Goal: Task Accomplishment & Management: Complete application form

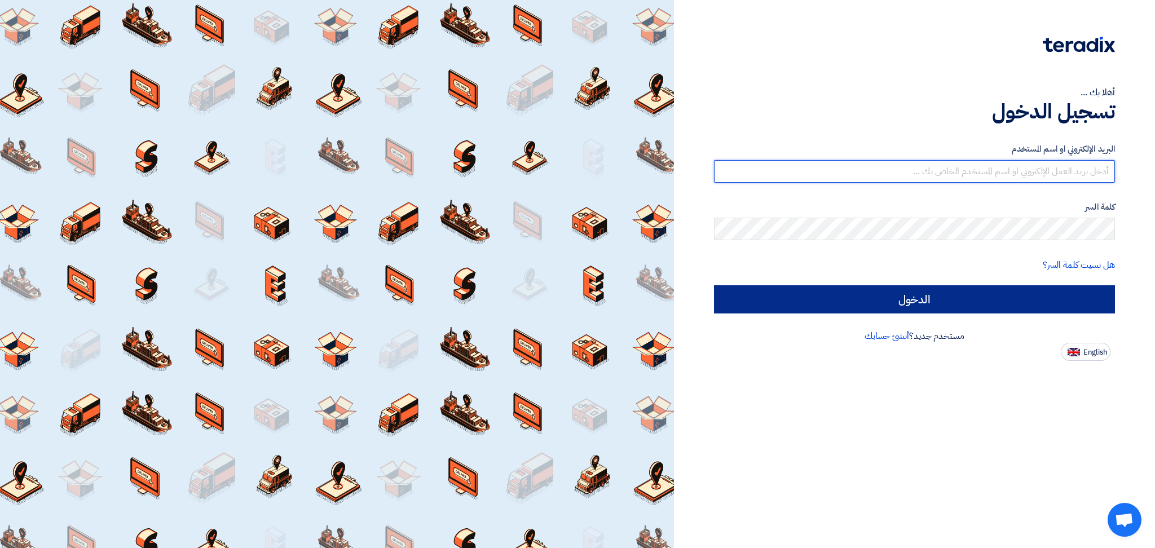
type input "[EMAIL_ADDRESS][DOMAIN_NAME]"
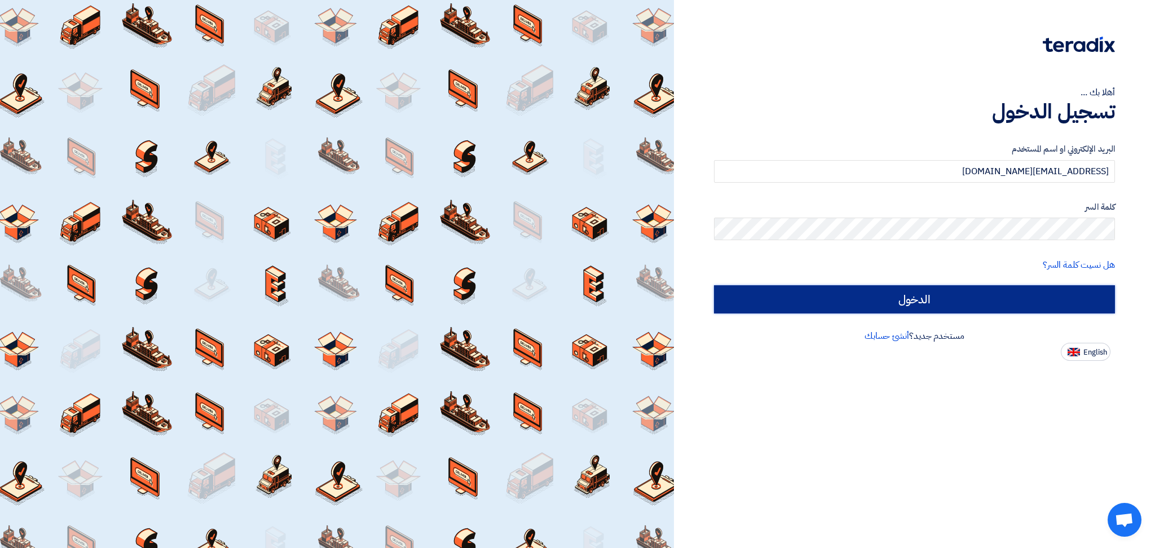
click at [832, 299] on input "الدخول" at bounding box center [914, 299] width 401 height 28
type input "Sign in"
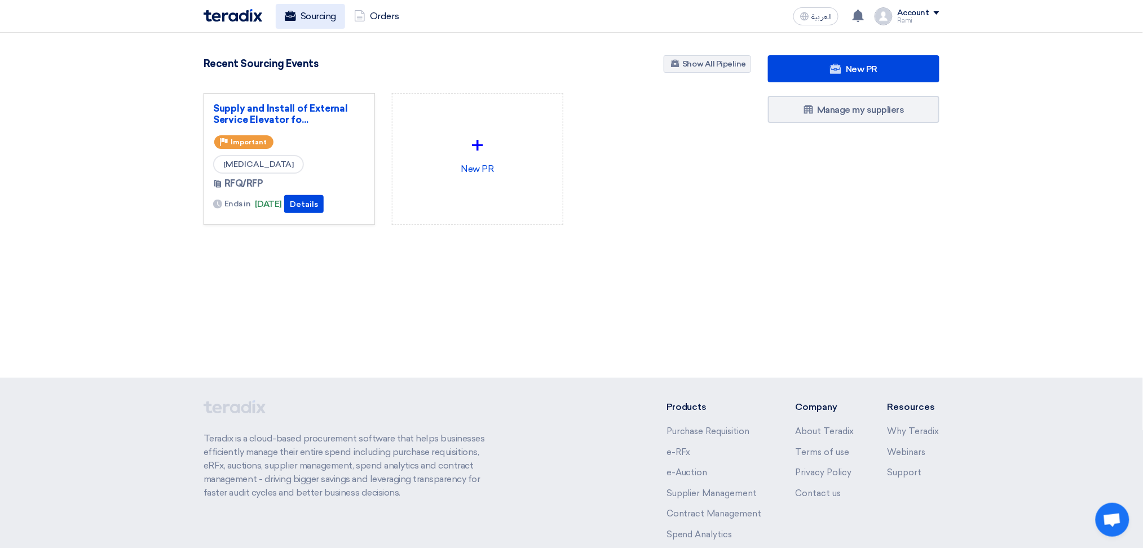
click at [822, 19] on span "العربية" at bounding box center [821, 17] width 20 height 8
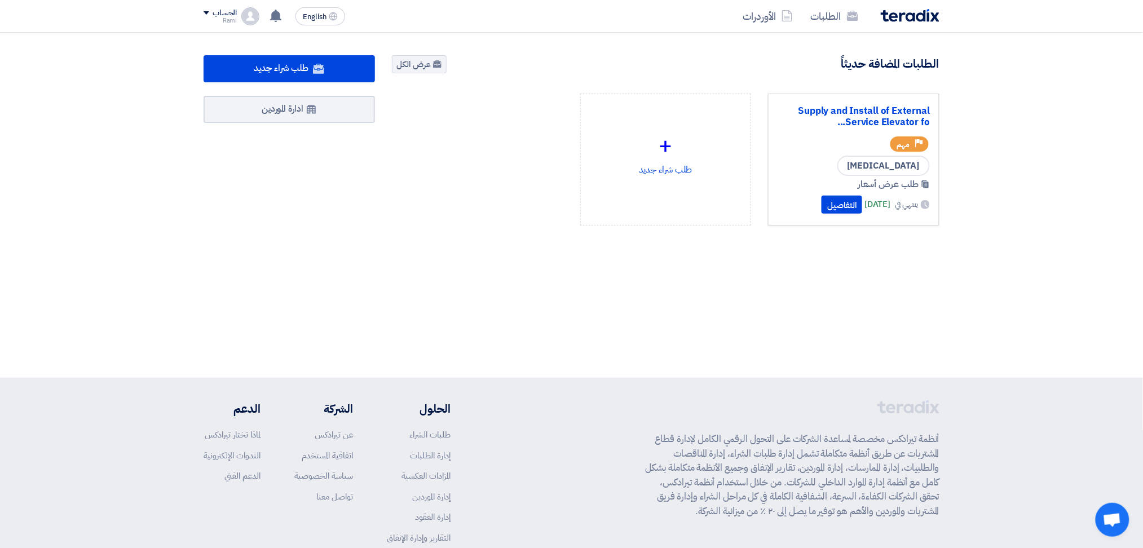
click at [818, 162] on div "[MEDICAL_DATA]" at bounding box center [854, 166] width 152 height 20
click at [822, 206] on button "التفاصيل" at bounding box center [842, 205] width 41 height 18
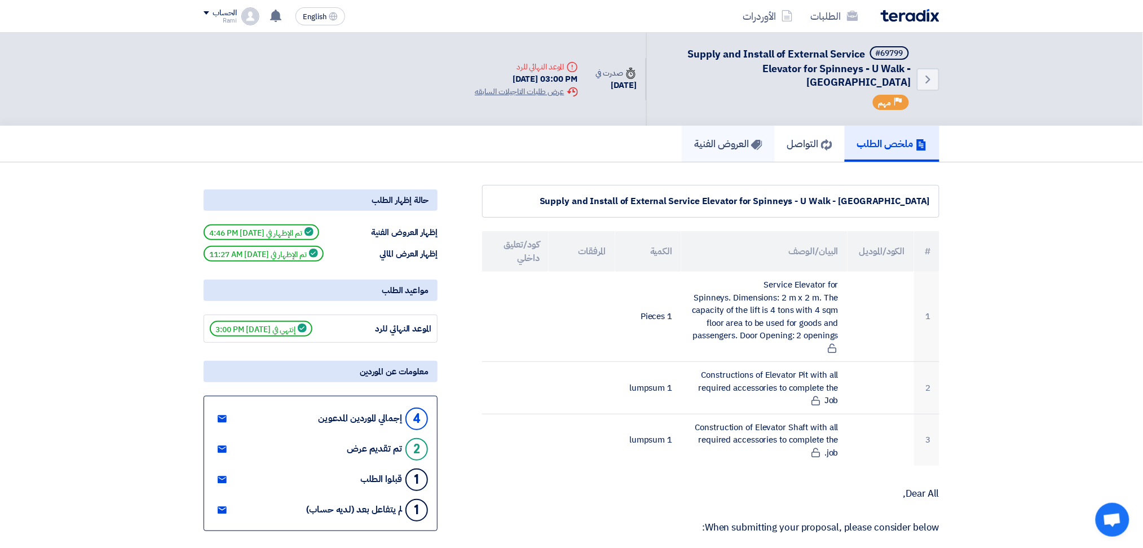
click at [707, 137] on h5 "العروض الفنية" at bounding box center [728, 143] width 68 height 13
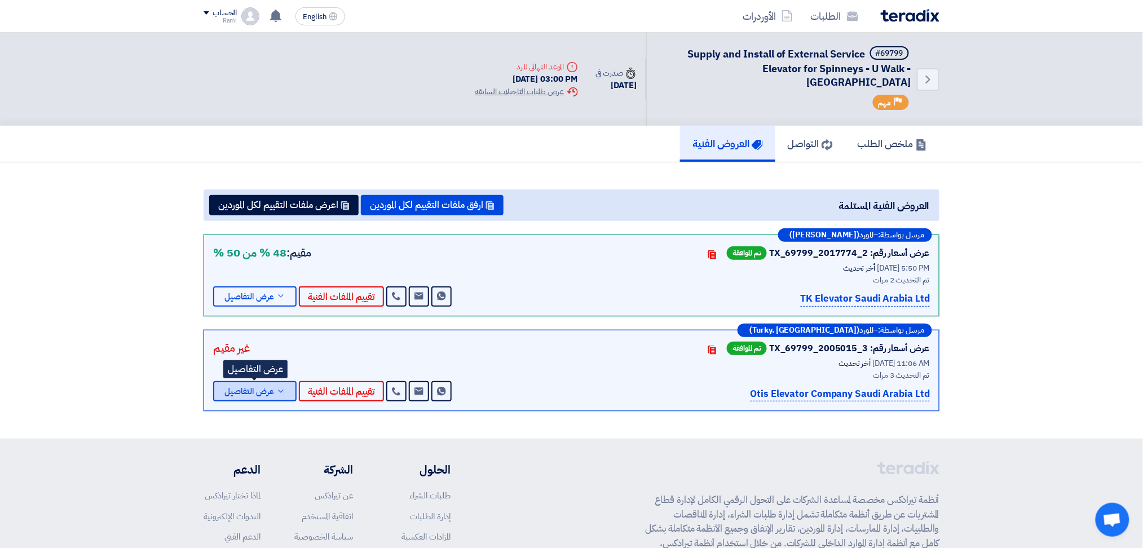
click at [277, 387] on icon at bounding box center [280, 391] width 9 height 9
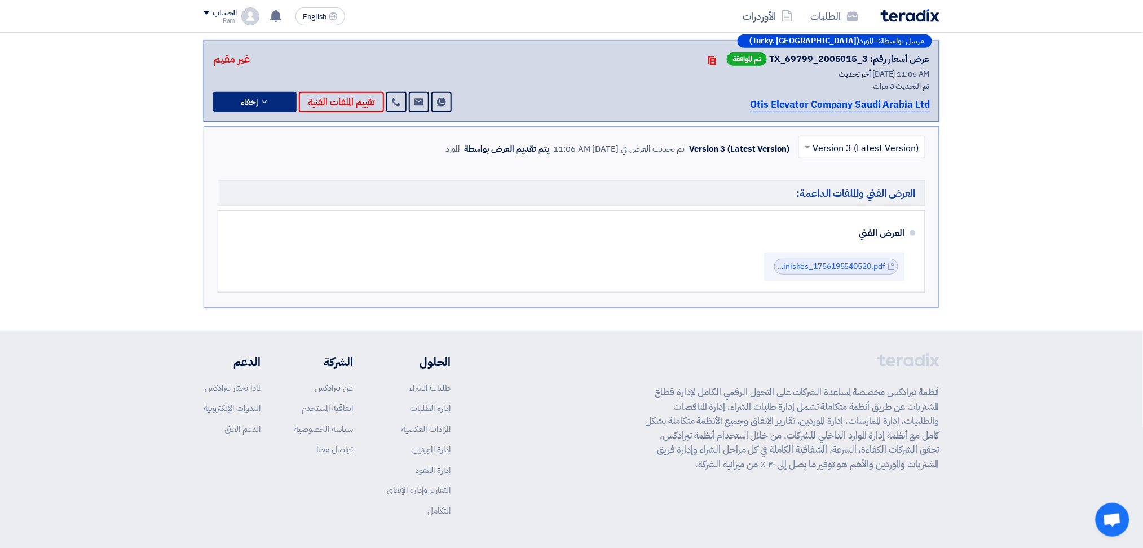
scroll to position [301, 0]
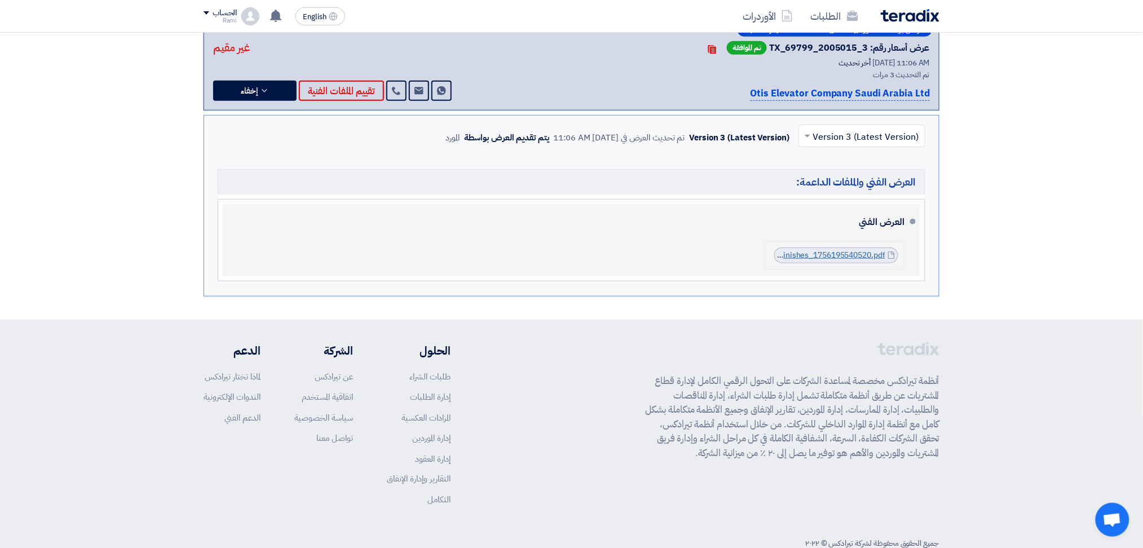
click at [821, 249] on link "NFKSA_Offer__Feb_with_Finishes_1756195540520.pdf" at bounding box center [786, 255] width 198 height 12
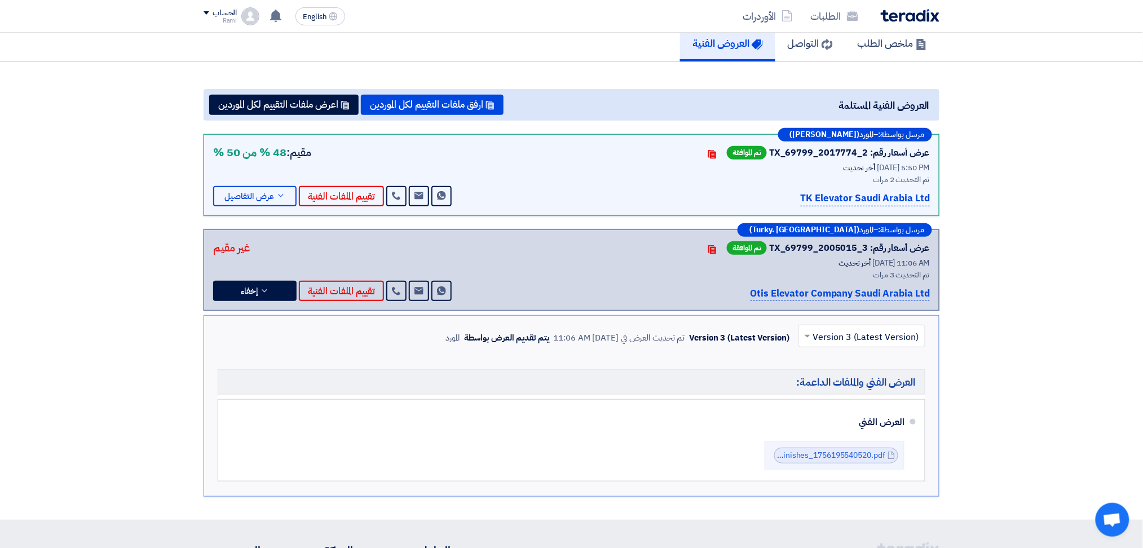
scroll to position [75, 0]
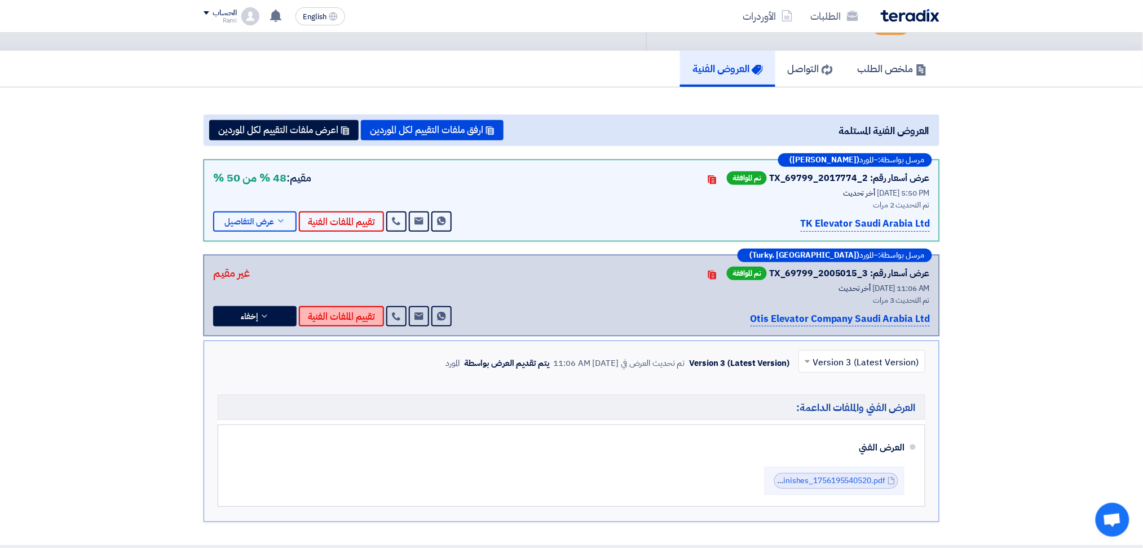
click at [335, 306] on button "تقييم الملفات الفنية" at bounding box center [341, 316] width 85 height 20
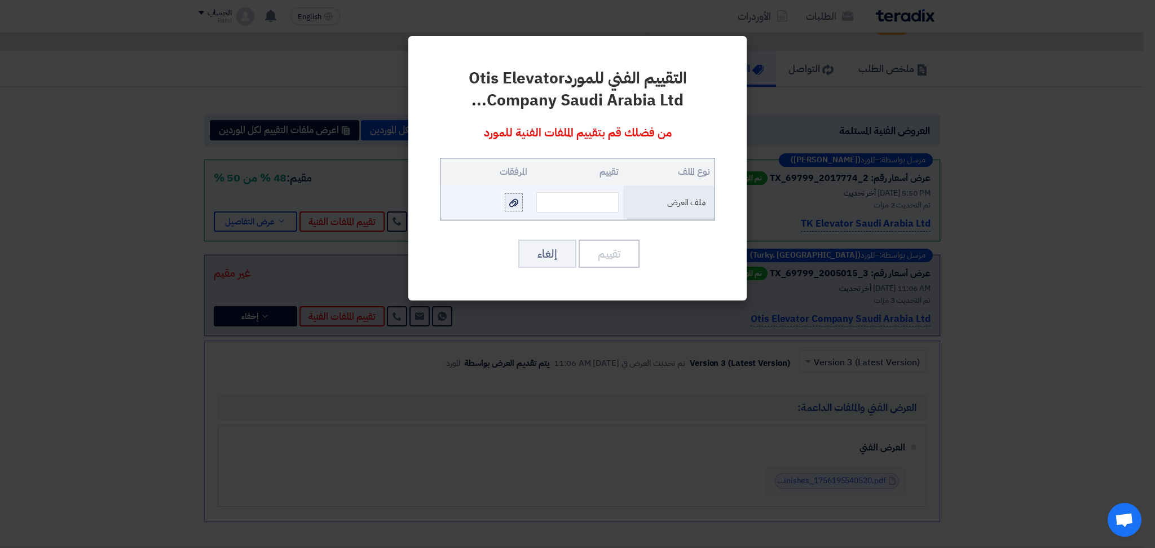
click at [511, 203] on use at bounding box center [513, 203] width 9 height 8
click at [0, 0] on input "file" at bounding box center [0, 0] width 0 height 0
click at [555, 201] on input "text" at bounding box center [577, 202] width 82 height 20
type input "98"
click at [605, 257] on button "تقييم" at bounding box center [609, 254] width 61 height 28
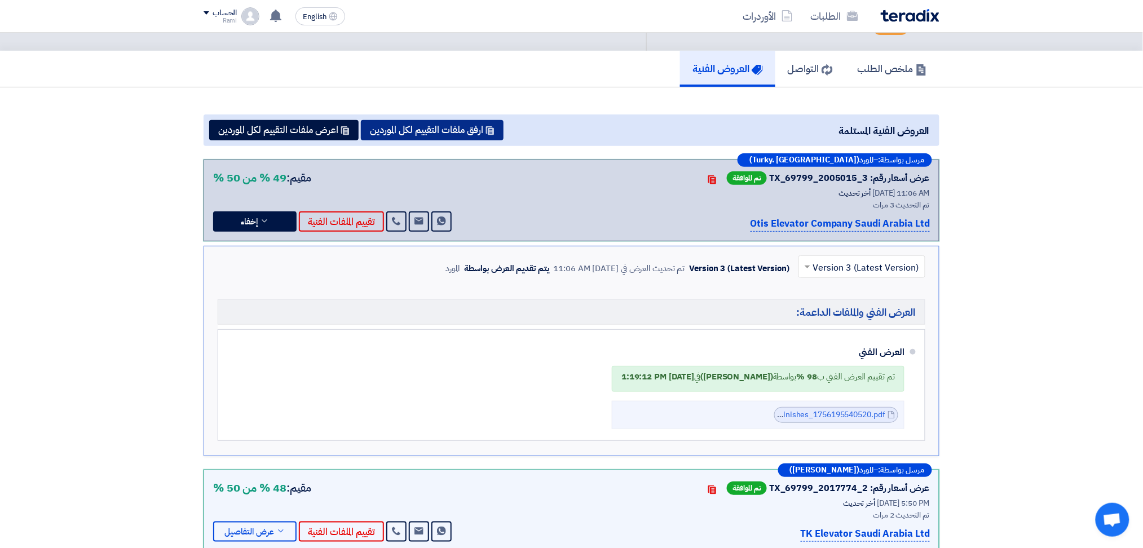
click at [468, 120] on button "ارفق ملفات التقييم لكل الموردين" at bounding box center [432, 130] width 143 height 20
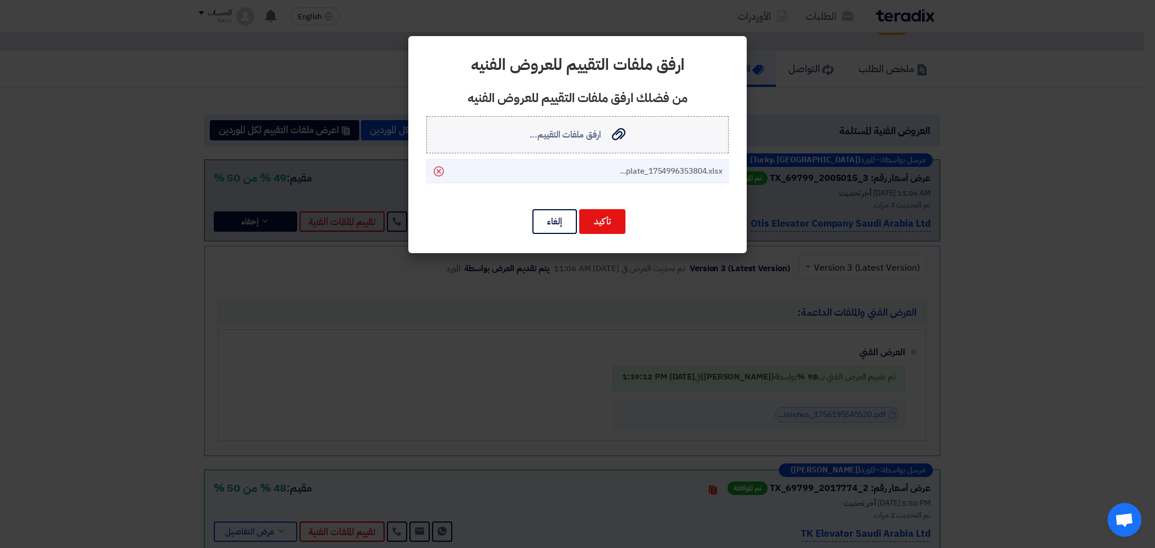
click at [616, 133] on use at bounding box center [619, 134] width 14 height 12
click at [0, 0] on input "ارفق ملفات التقييم... ارفق ملفات التقييم..." at bounding box center [0, 0] width 0 height 0
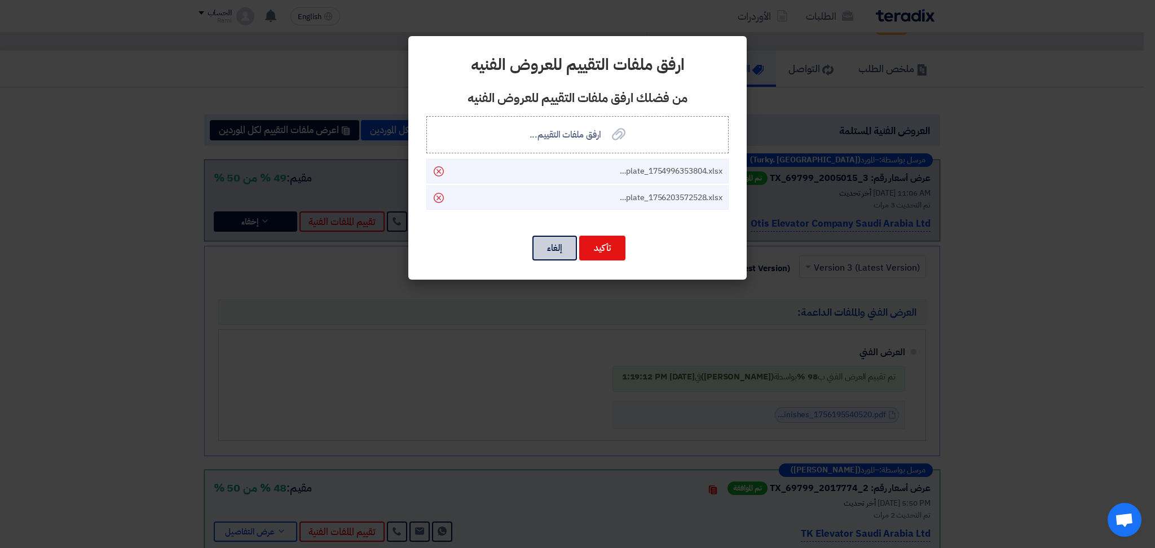
click at [550, 248] on button "إلغاء" at bounding box center [554, 248] width 45 height 25
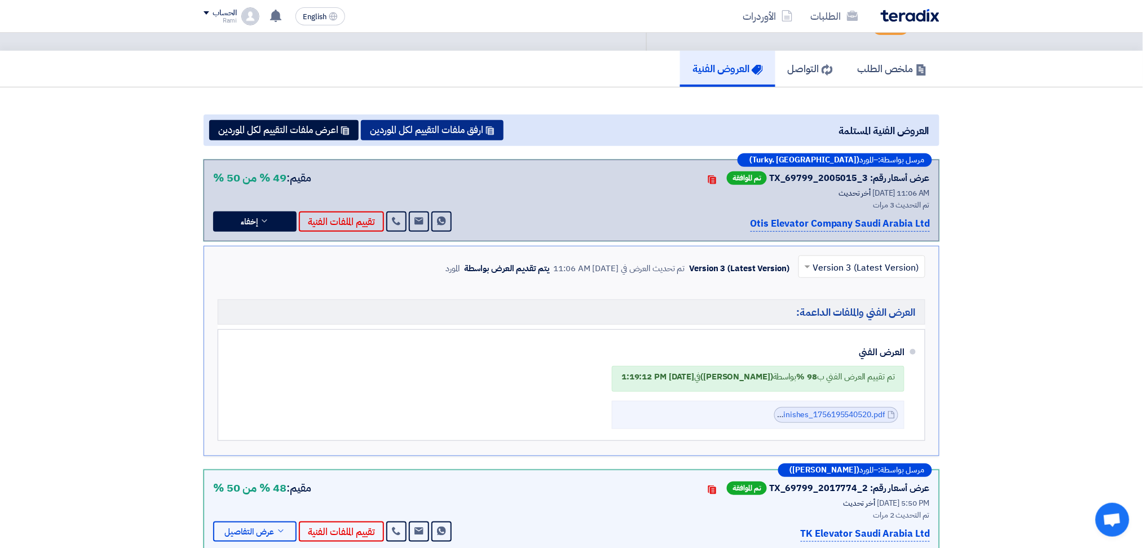
click at [451, 121] on button "ارفق ملفات التقييم لكل الموردين" at bounding box center [432, 130] width 143 height 20
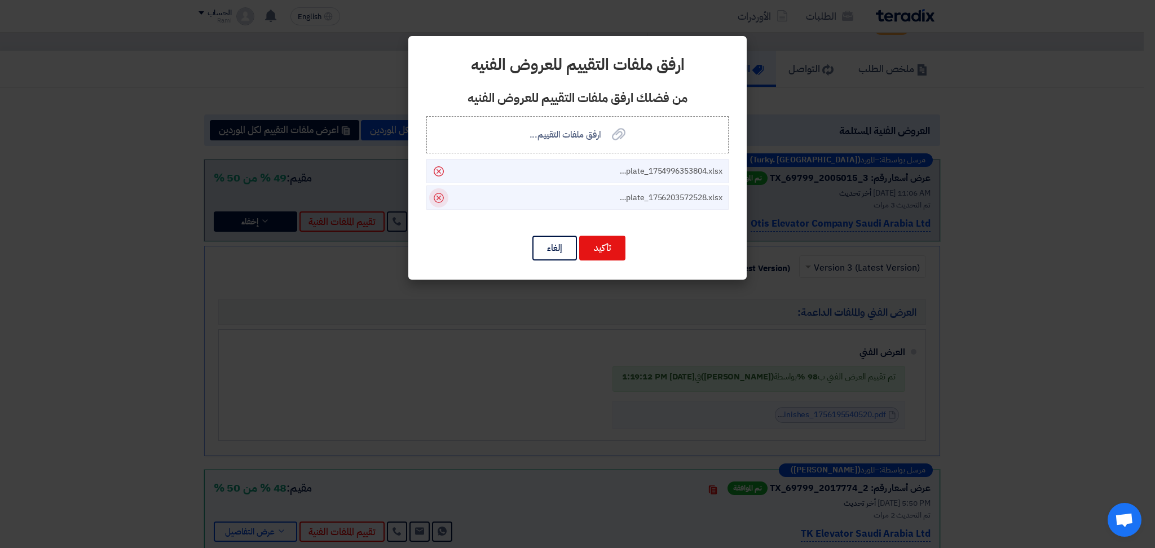
click at [440, 199] on icon "Delete" at bounding box center [438, 197] width 19 height 19
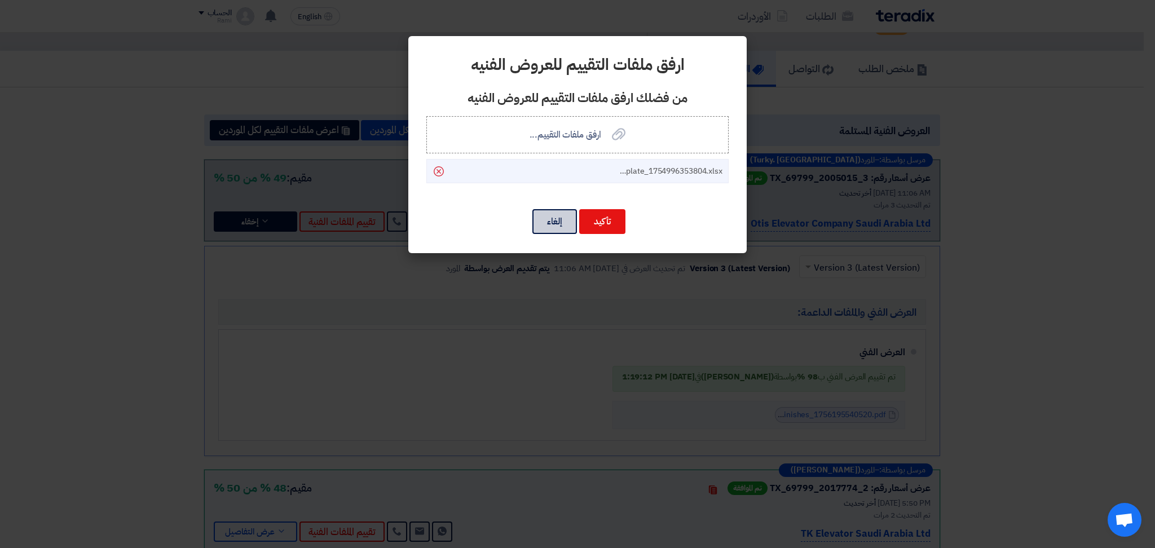
click at [544, 226] on button "إلغاء" at bounding box center [554, 221] width 45 height 25
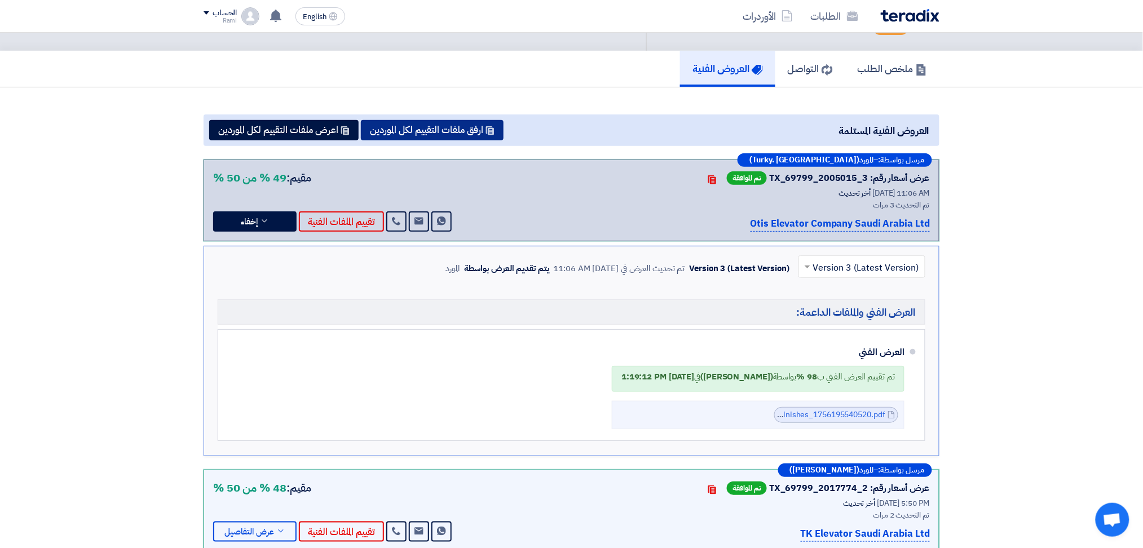
click at [467, 122] on button "ارفق ملفات التقييم لكل الموردين" at bounding box center [432, 130] width 143 height 20
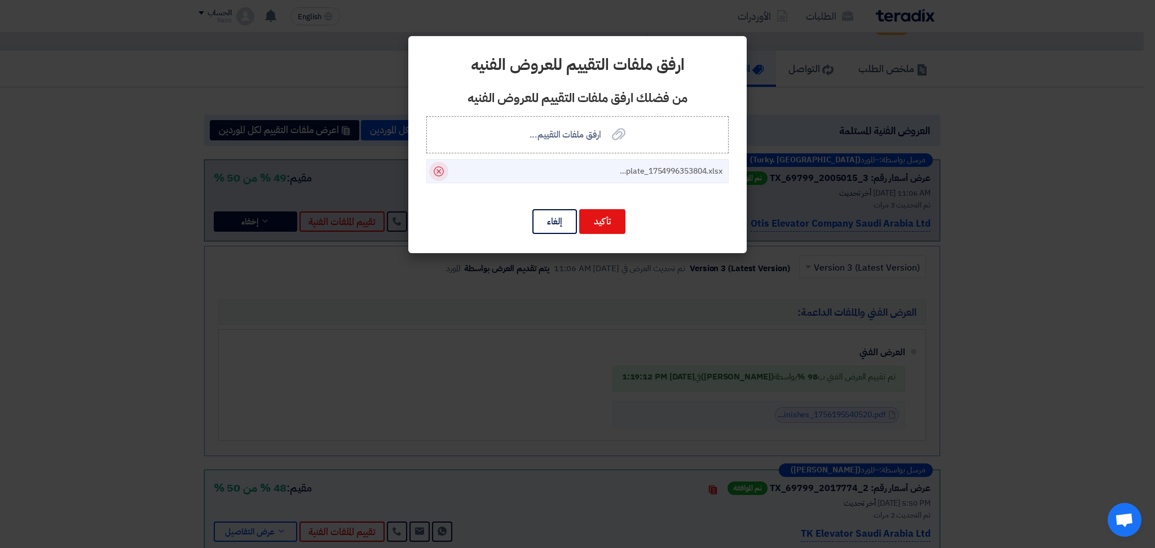
click at [439, 171] on use at bounding box center [439, 171] width 10 height 10
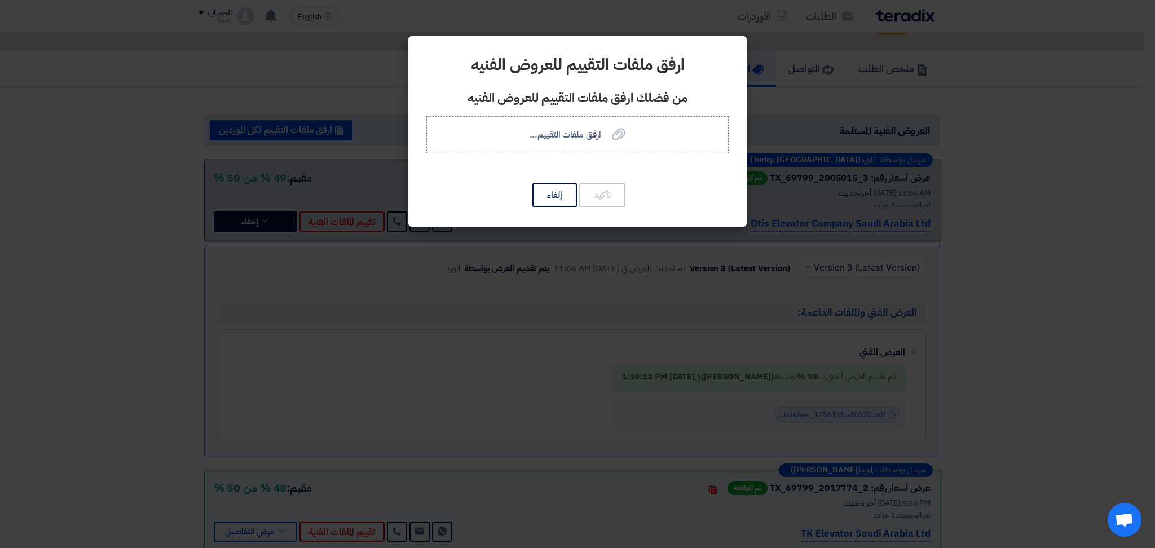
click at [506, 337] on modal-container "ارفق ملفات التقييم للعروض الفنيه من فضلك ارفق ملفات التقييم للعروض الفنيه ارفق …" at bounding box center [577, 274] width 1155 height 548
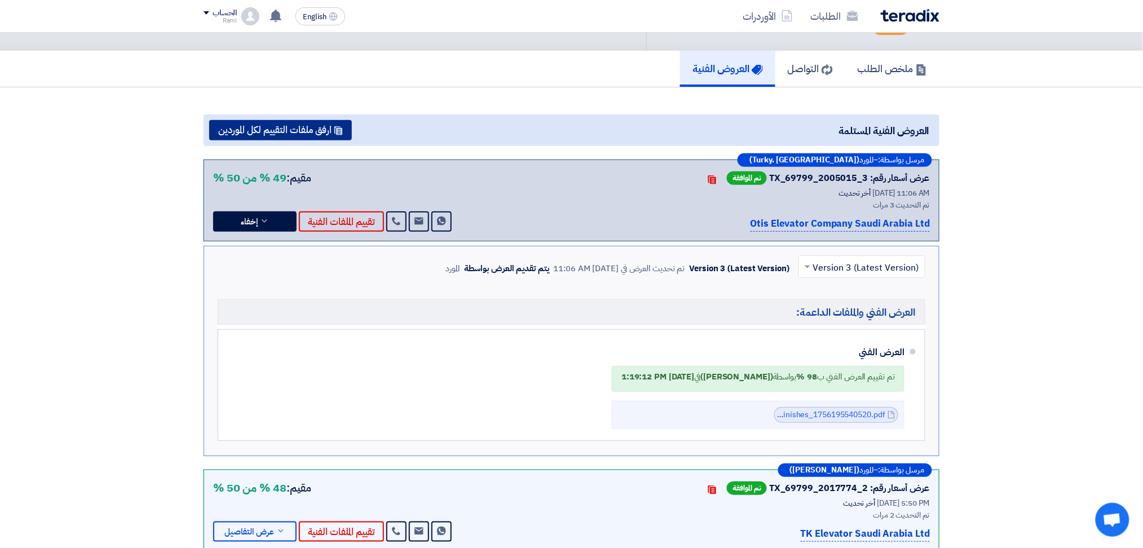
click at [316, 120] on button "ارفق ملفات التقييم لكل الموردين" at bounding box center [280, 130] width 143 height 20
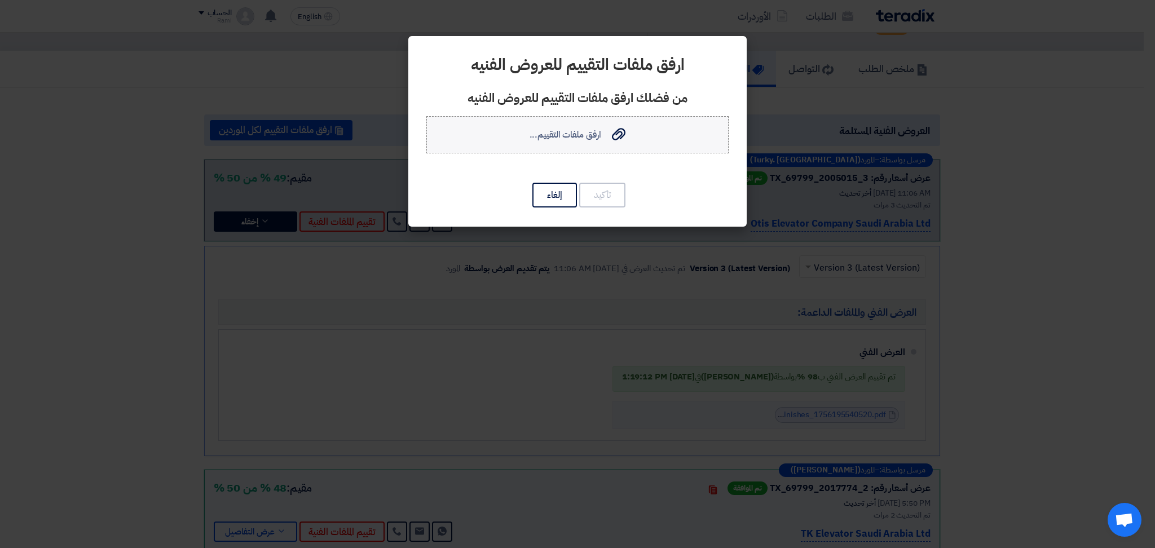
click at [615, 135] on icon "ارفق ملفات التقييم..." at bounding box center [619, 134] width 14 height 14
click at [0, 0] on input "ارفق ملفات التقييم... ارفق ملفات التقييم..." at bounding box center [0, 0] width 0 height 0
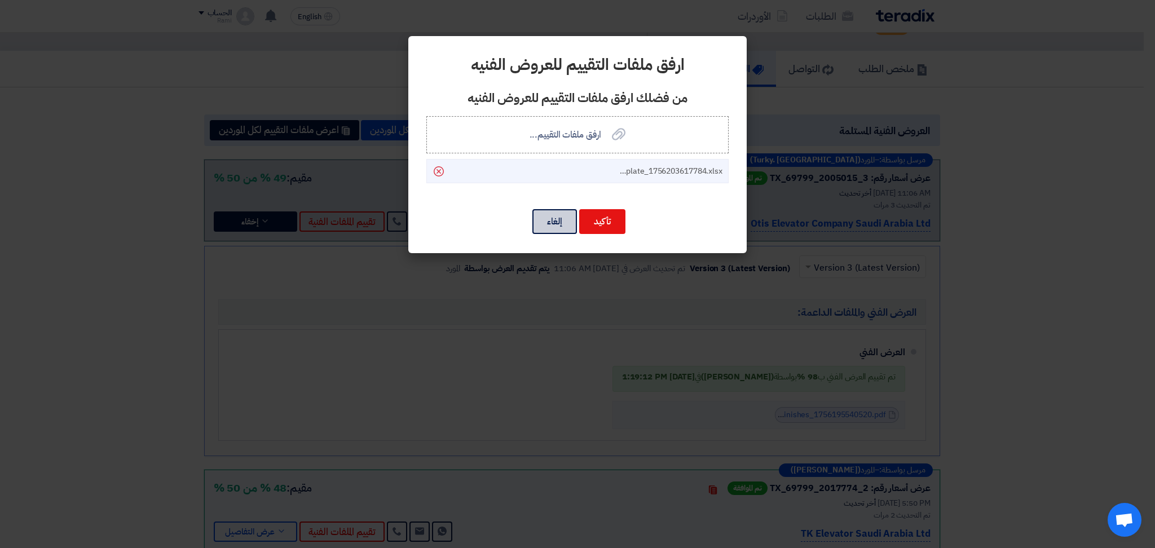
click at [559, 209] on button "إلغاء" at bounding box center [554, 221] width 45 height 25
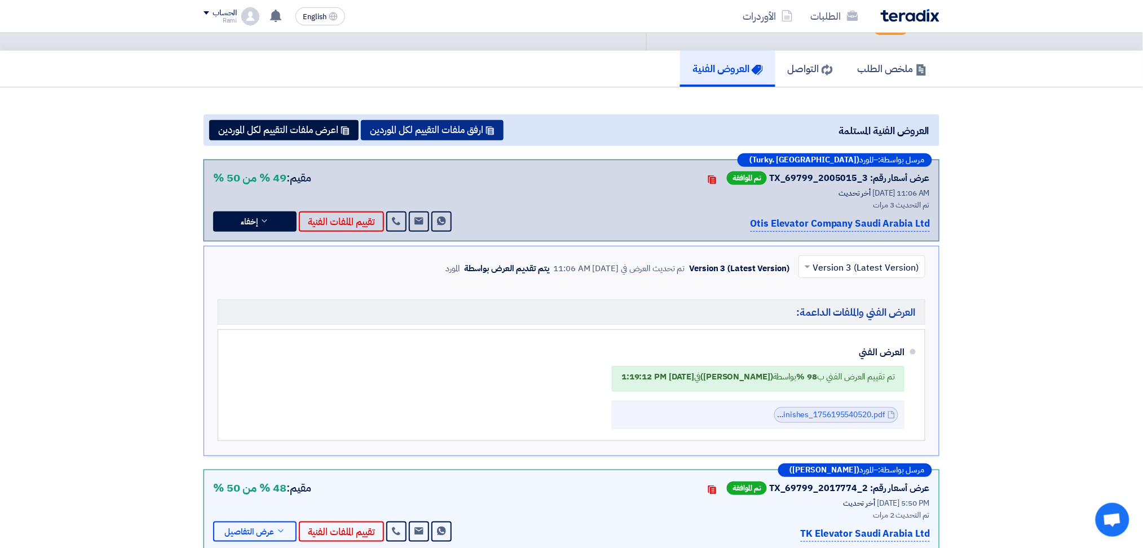
click at [448, 120] on button "ارفق ملفات التقييم لكل الموردين" at bounding box center [432, 130] width 143 height 20
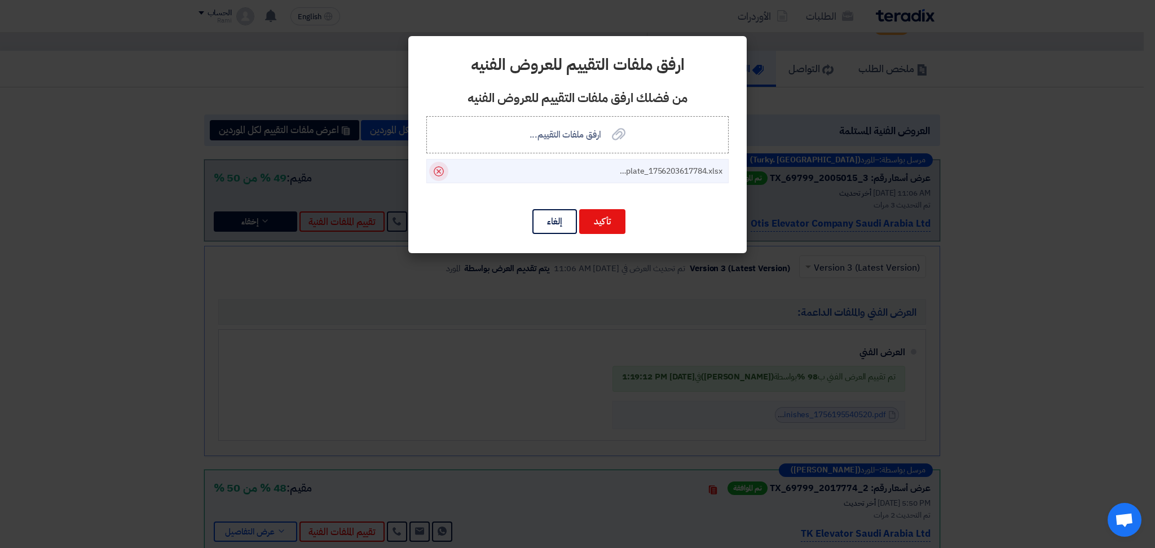
click at [440, 167] on icon "Delete" at bounding box center [438, 171] width 19 height 19
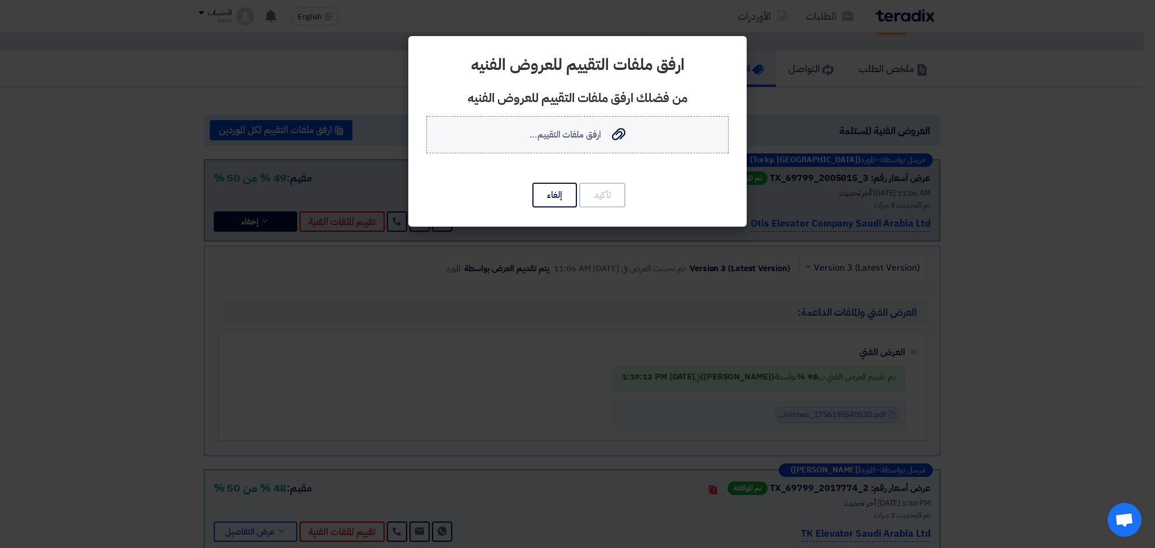
click at [547, 140] on span "ارفق ملفات التقييم..." at bounding box center [566, 135] width 72 height 14
click at [0, 0] on input "ارفق ملفات التقييم... ارفق ملفات التقييم..." at bounding box center [0, 0] width 0 height 0
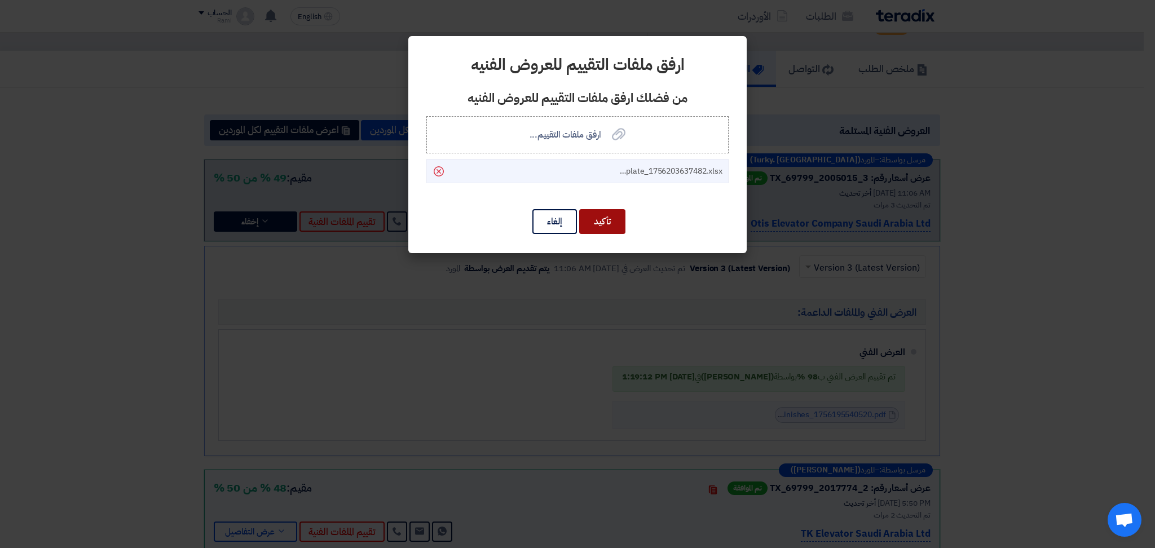
click at [607, 222] on button "تأكيد" at bounding box center [602, 221] width 46 height 25
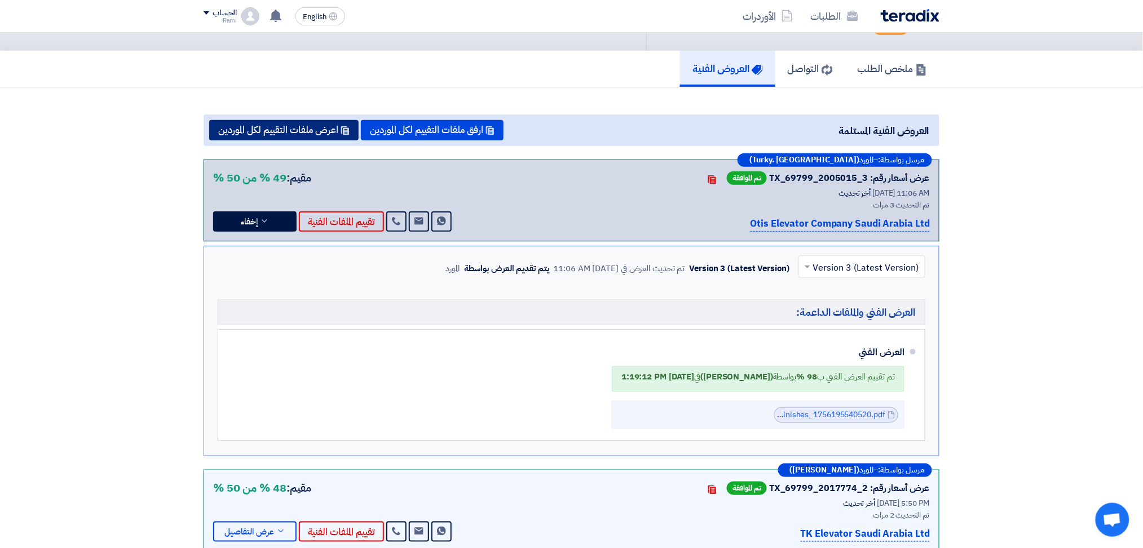
click at [305, 120] on button "اعرض ملفات التقييم لكل الموردين" at bounding box center [283, 130] width 149 height 20
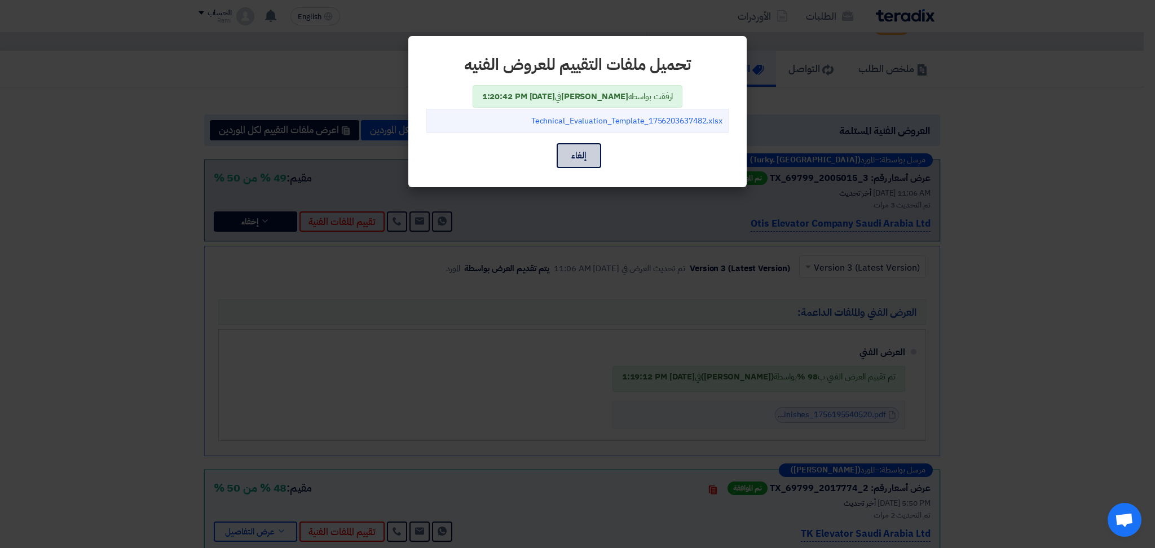
click at [575, 161] on button "إلغاء" at bounding box center [579, 155] width 45 height 25
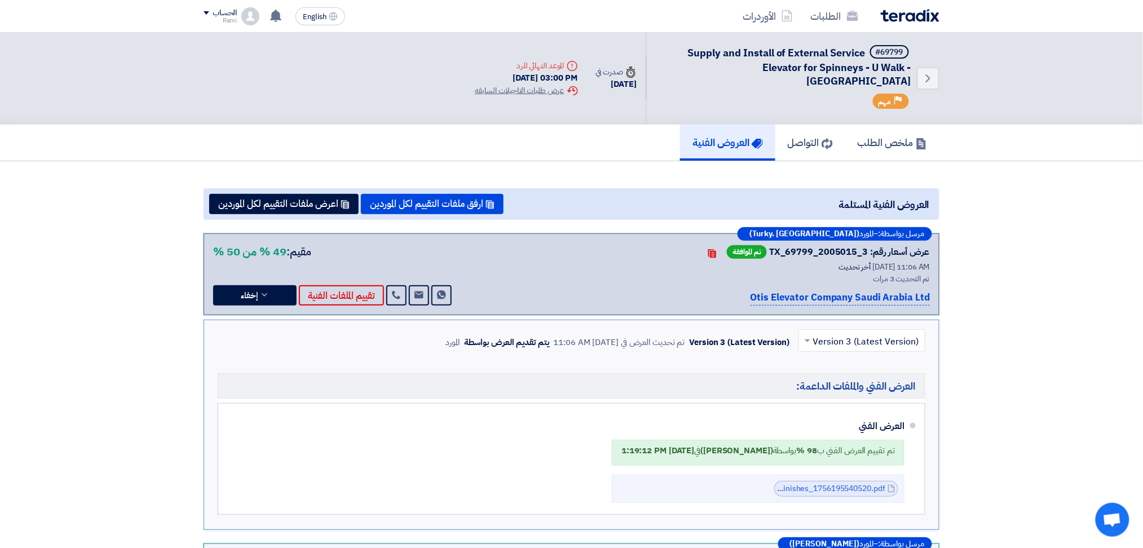
scroll to position [0, 0]
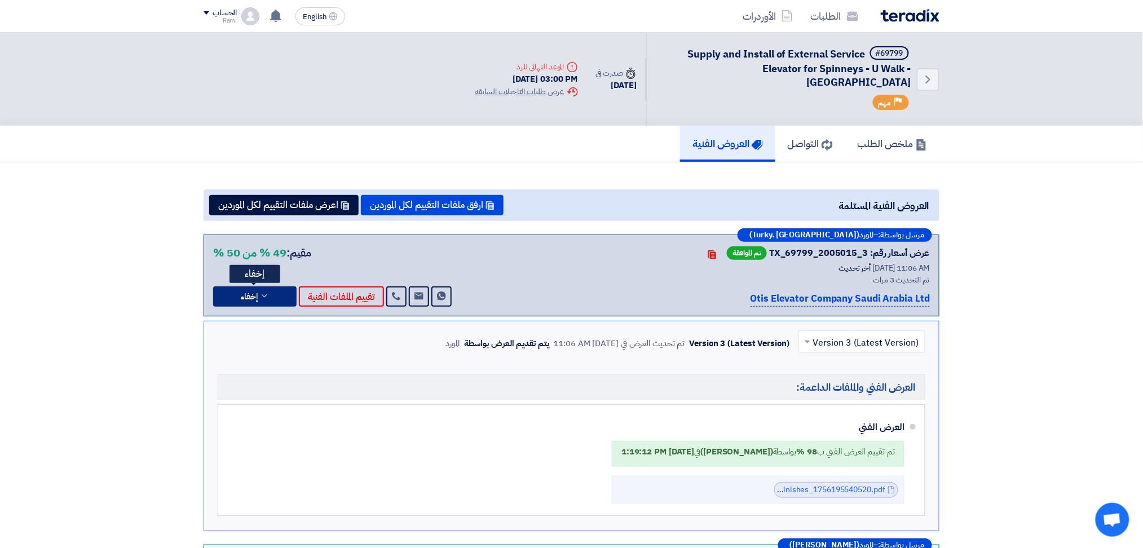
click at [268, 292] on icon at bounding box center [264, 296] width 9 height 9
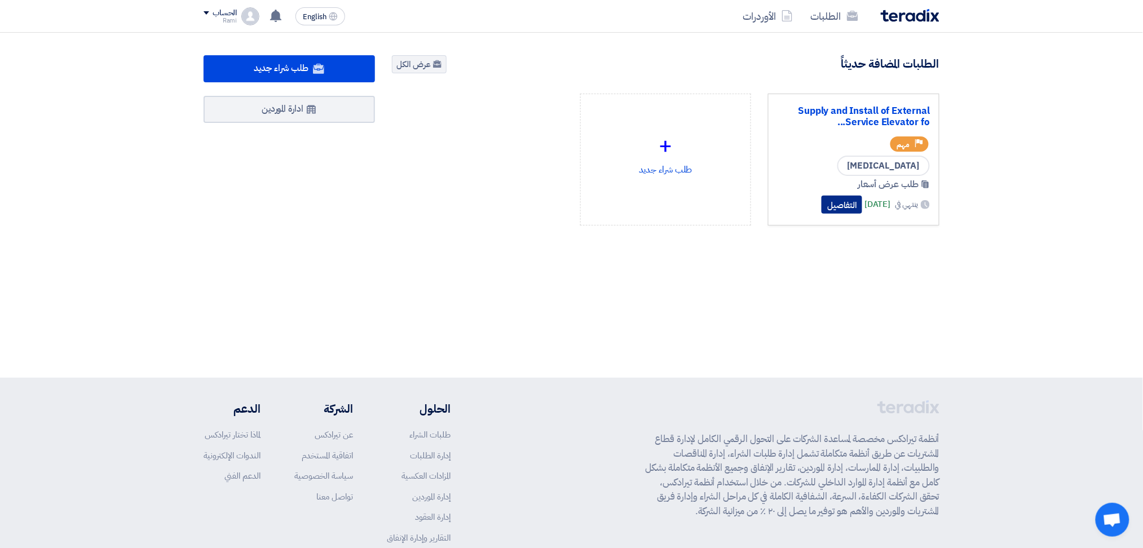
click at [822, 203] on button "التفاصيل" at bounding box center [842, 205] width 41 height 18
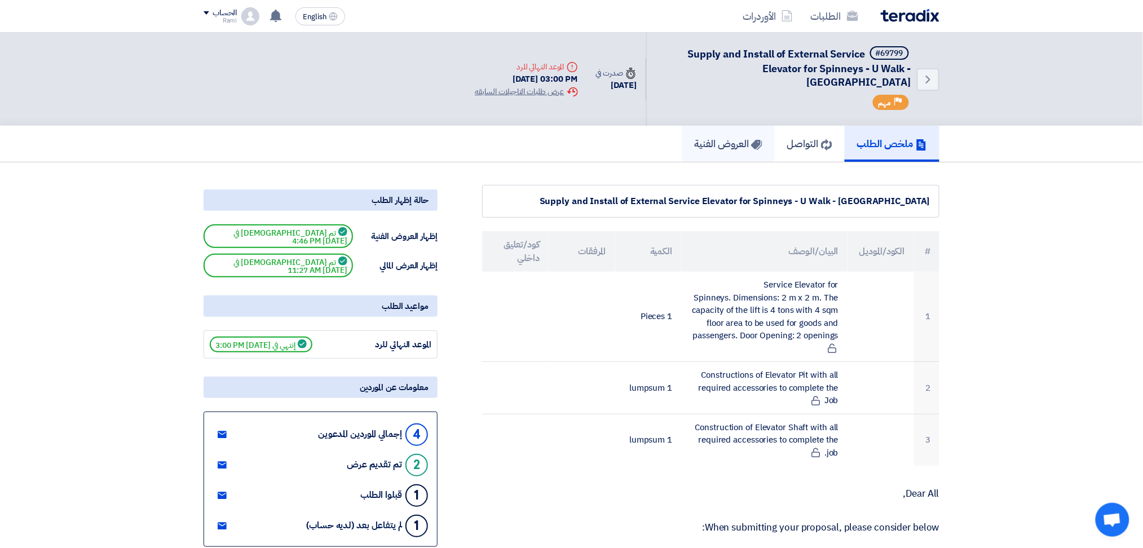
click at [708, 137] on h5 "العروض الفنية" at bounding box center [728, 143] width 68 height 13
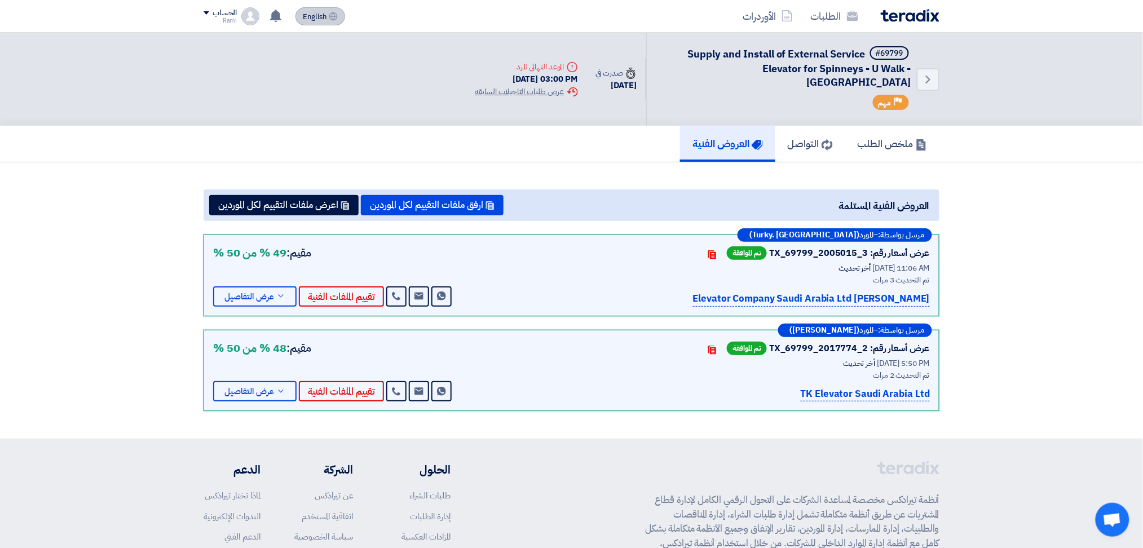
click at [317, 14] on span "English" at bounding box center [315, 17] width 24 height 8
